Goal: Submit feedback/report problem

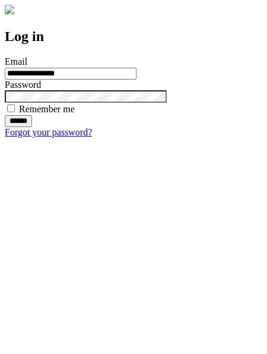
click at [32, 127] on input "******" at bounding box center [18, 121] width 27 height 12
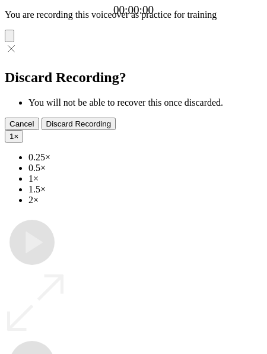
type input "**********"
